Goal: Transaction & Acquisition: Purchase product/service

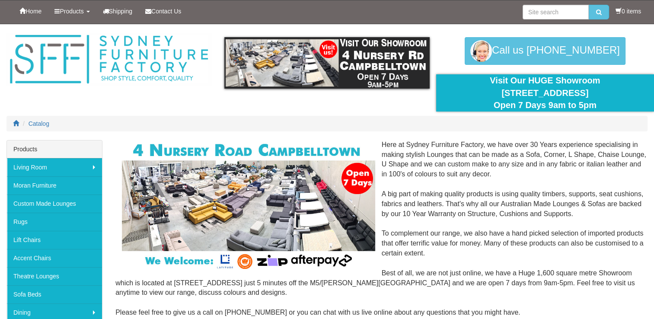
scroll to position [43, 0]
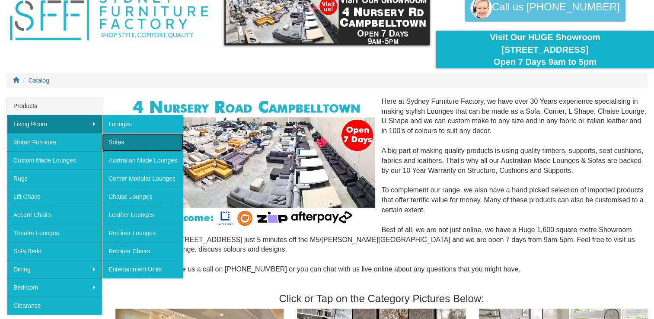
click at [127, 144] on link "Sofas" at bounding box center [142, 142] width 81 height 18
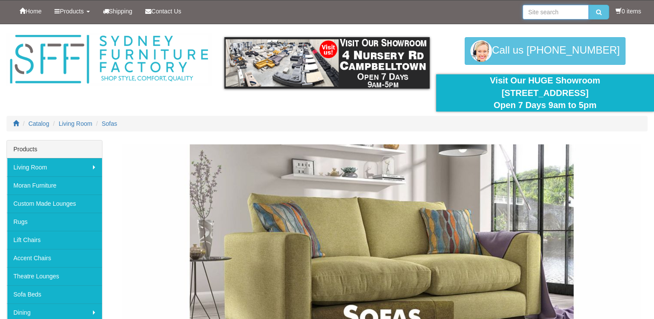
click at [546, 16] on input "search" at bounding box center [556, 12] width 66 height 15
type input "coogee sofa bed"
click at [589, 5] on button "submit" at bounding box center [599, 12] width 20 height 15
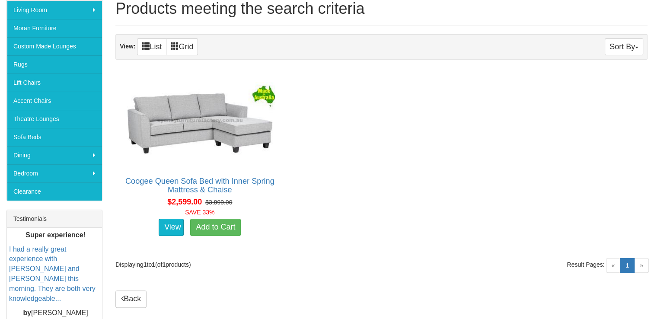
scroll to position [173, 0]
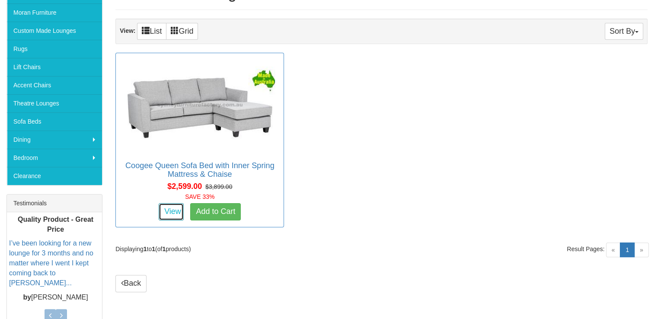
click at [168, 209] on link "View" at bounding box center [171, 211] width 25 height 17
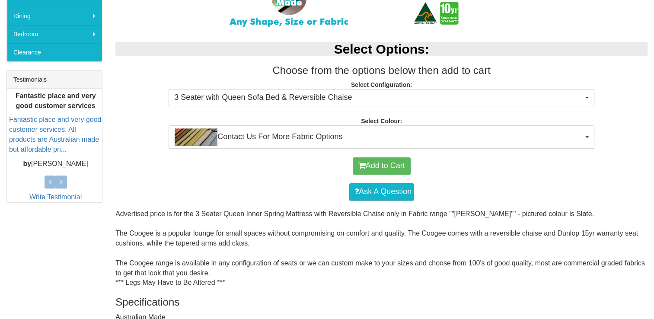
scroll to position [303, 0]
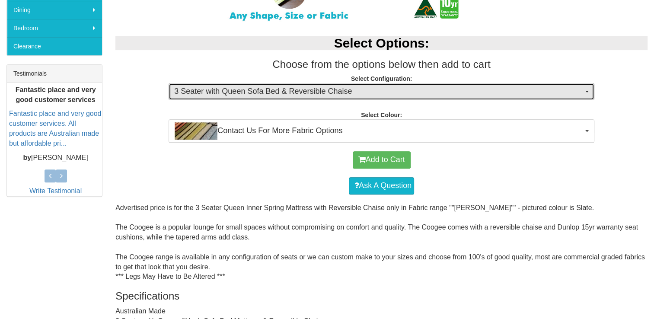
click at [586, 89] on button "3 Seater with Queen Sofa Bed & Reversible Chaise" at bounding box center [382, 91] width 426 height 17
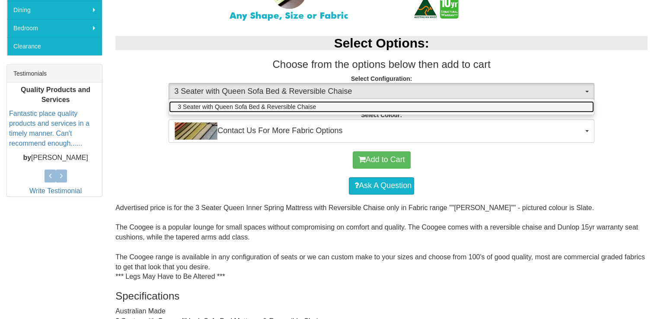
click at [300, 105] on span "3 Seater with Queen Sofa Bed & Reversible Chaise" at bounding box center [247, 106] width 138 height 9
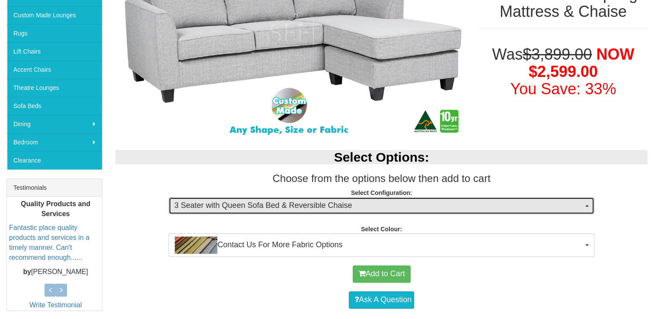
scroll to position [0, 0]
